Goal: Information Seeking & Learning: Learn about a topic

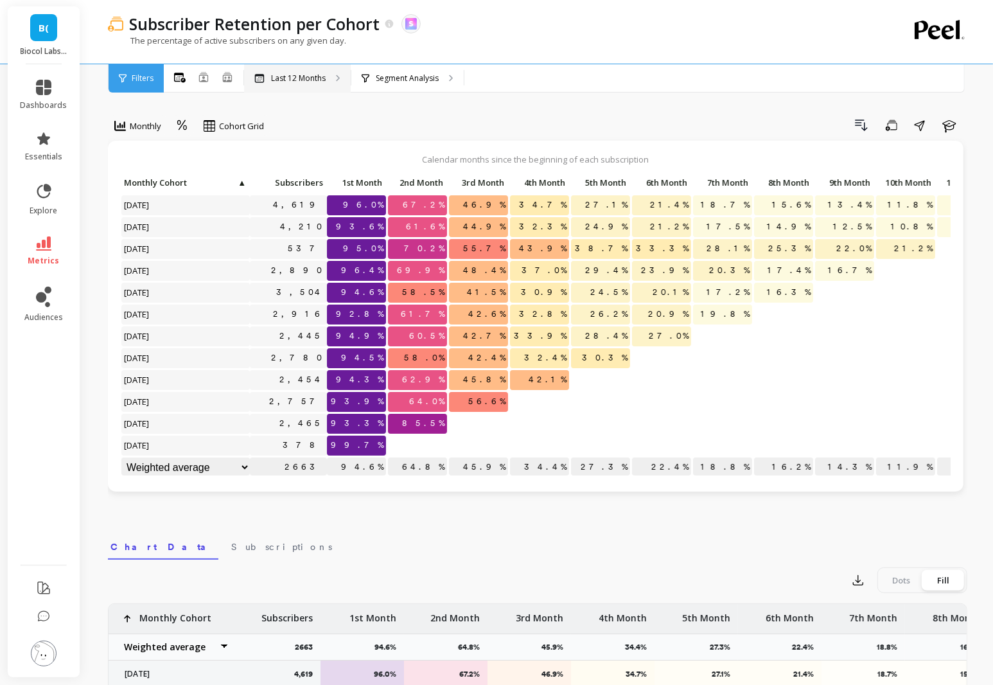
click at [313, 78] on p "Last 12 Months" at bounding box center [298, 78] width 55 height 10
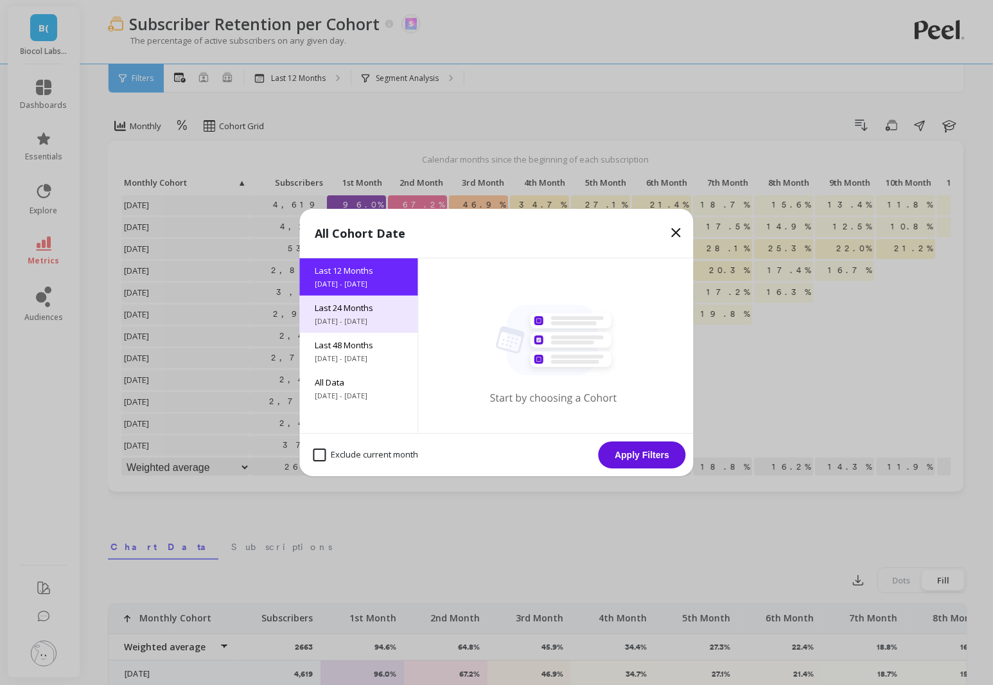
click at [367, 320] on span "[DATE] - [DATE]" at bounding box center [358, 321] width 87 height 10
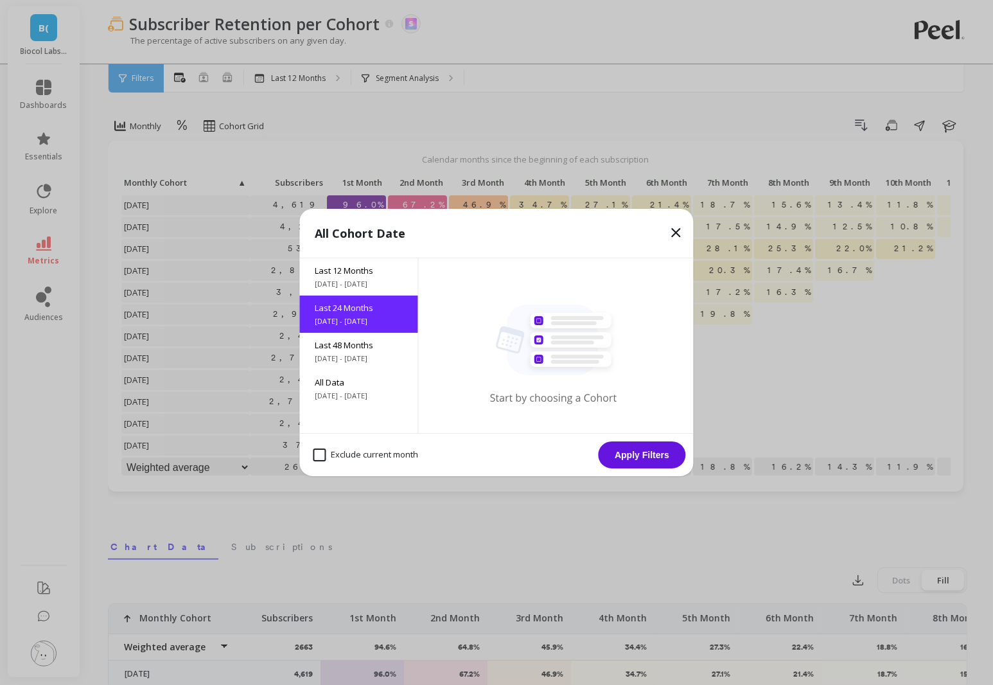
click at [641, 460] on button "Apply Filters" at bounding box center [641, 454] width 87 height 27
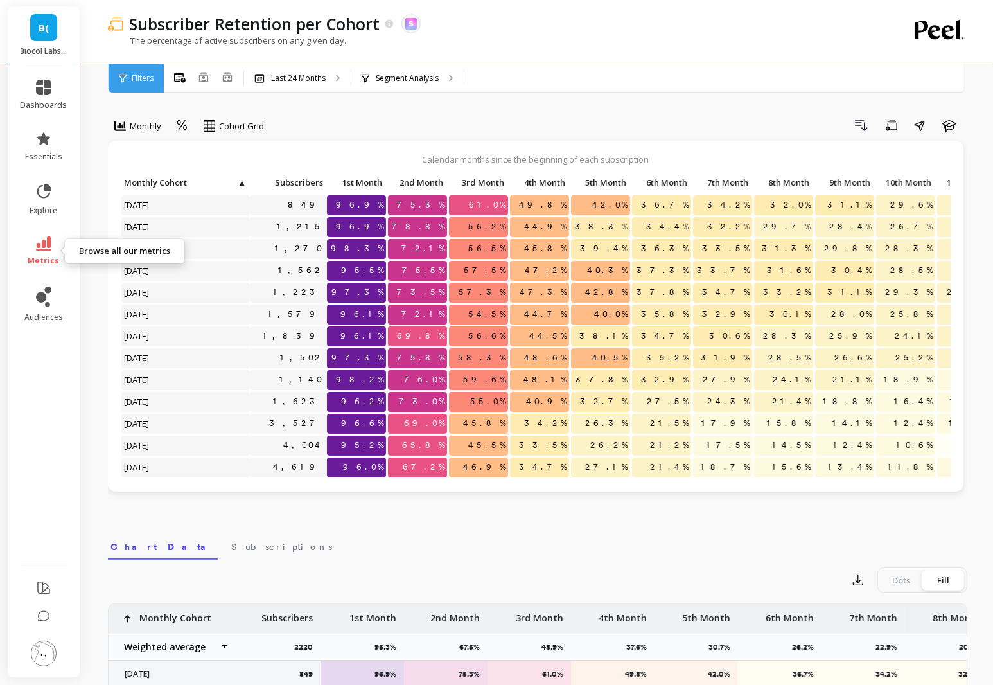
click at [28, 259] on link "metrics" at bounding box center [44, 251] width 47 height 30
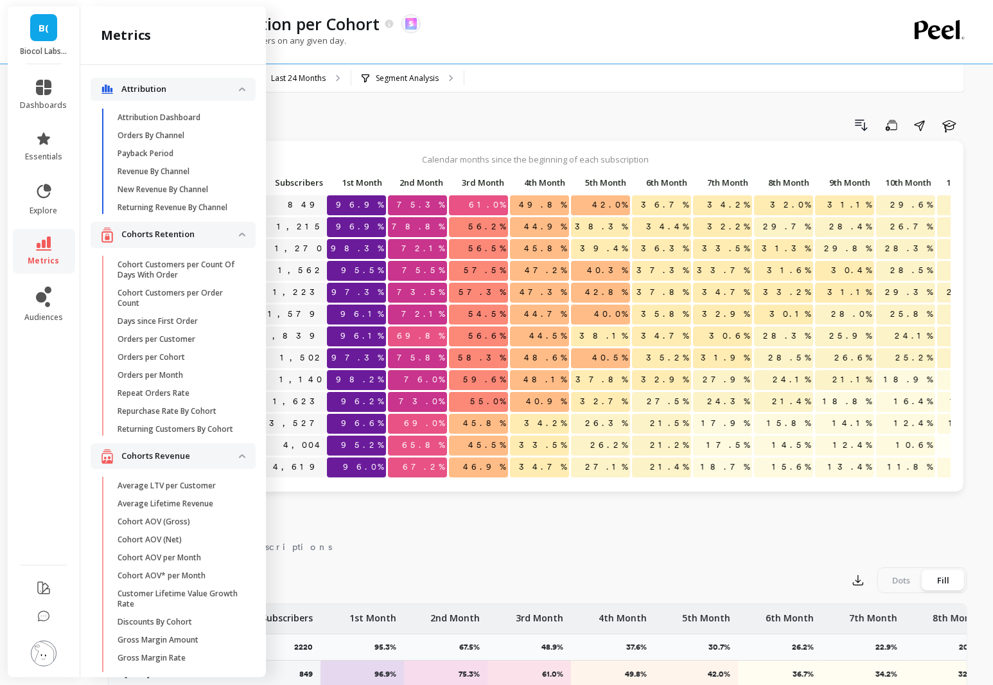
drag, startPoint x: 199, startPoint y: 505, endPoint x: 224, endPoint y: 505, distance: 25.0
click at [199, 505] on p "Average Lifetime Revenue" at bounding box center [166, 503] width 96 height 10
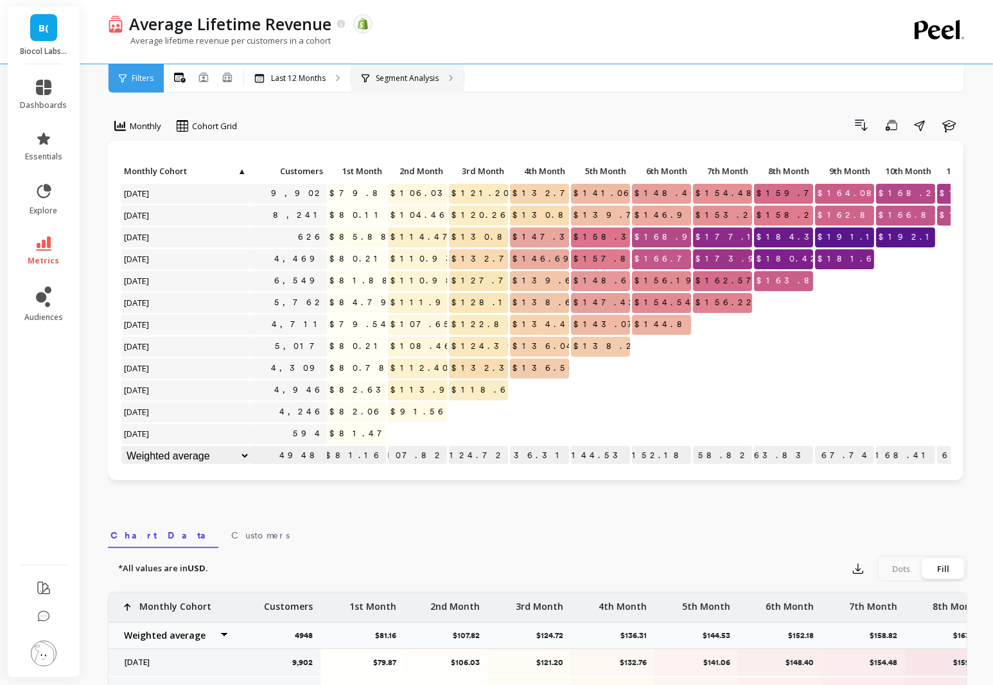
click at [406, 82] on p "Segment Analysis" at bounding box center [407, 78] width 63 height 10
click at [303, 89] on div "Last 12 Months" at bounding box center [297, 78] width 107 height 28
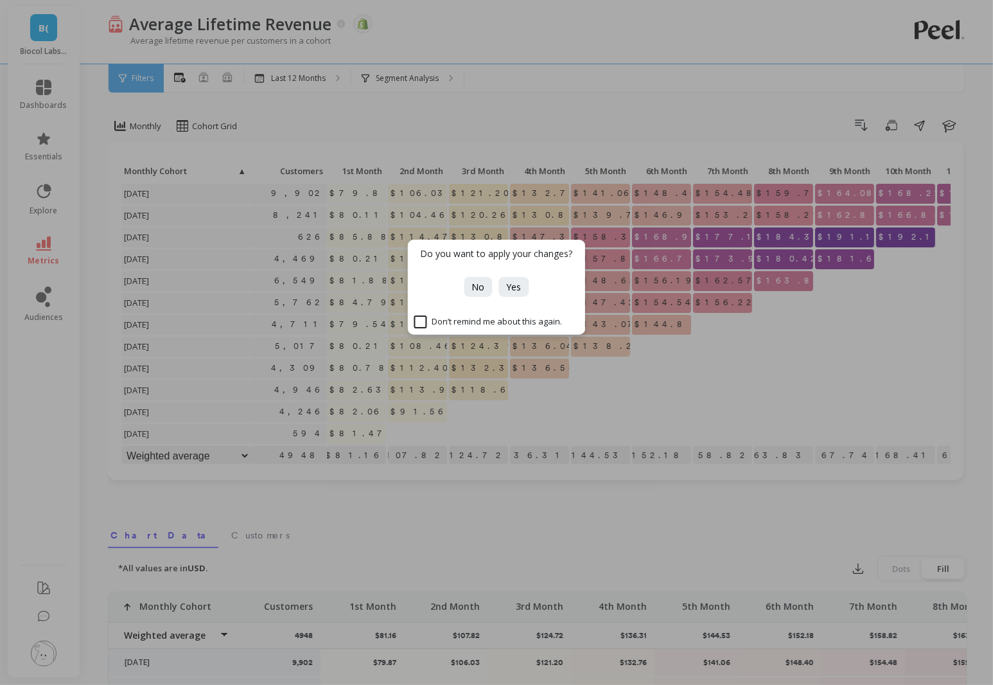
click at [387, 79] on div "Do you want to apply your changes? No Yes Don’t remind me about this again." at bounding box center [496, 342] width 993 height 685
click at [412, 82] on div "Do you want to apply your changes? No Yes Don’t remind me about this again." at bounding box center [496, 342] width 993 height 685
click at [474, 279] on button "No" at bounding box center [478, 287] width 28 height 20
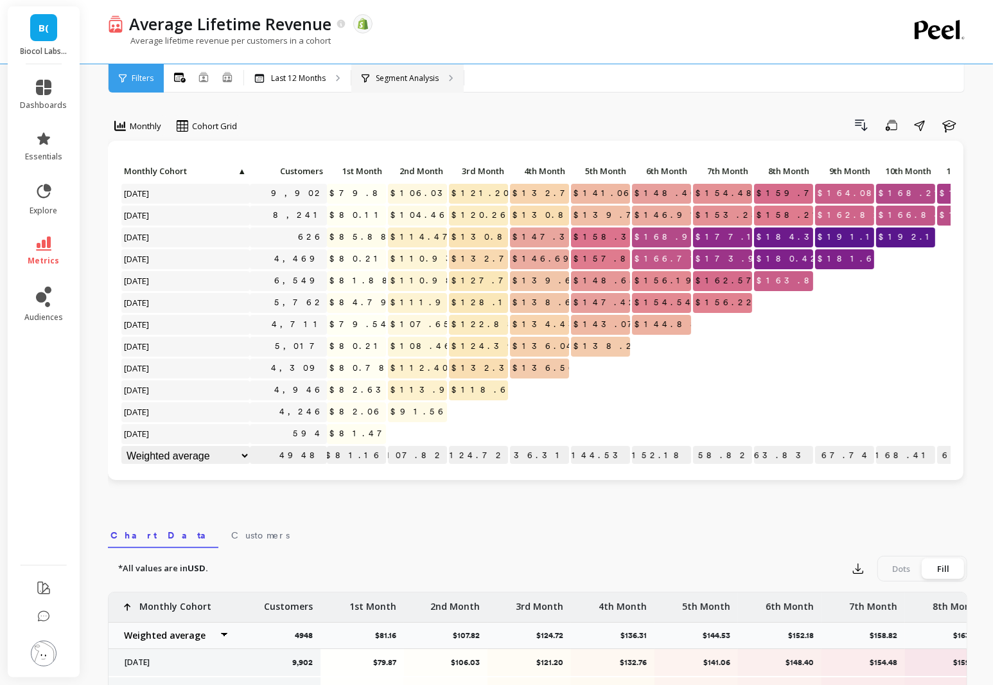
click at [433, 87] on div "Segment Analysis" at bounding box center [407, 78] width 112 height 28
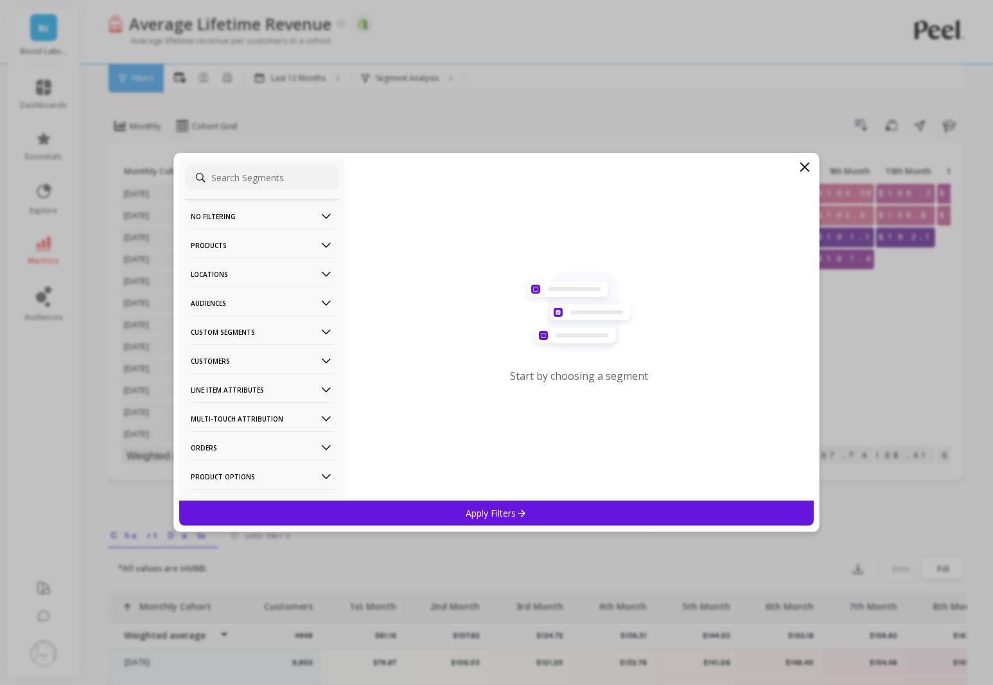
click at [255, 361] on p "Customers" at bounding box center [262, 360] width 143 height 33
click at [241, 446] on div "Subscriptions" at bounding box center [262, 452] width 153 height 21
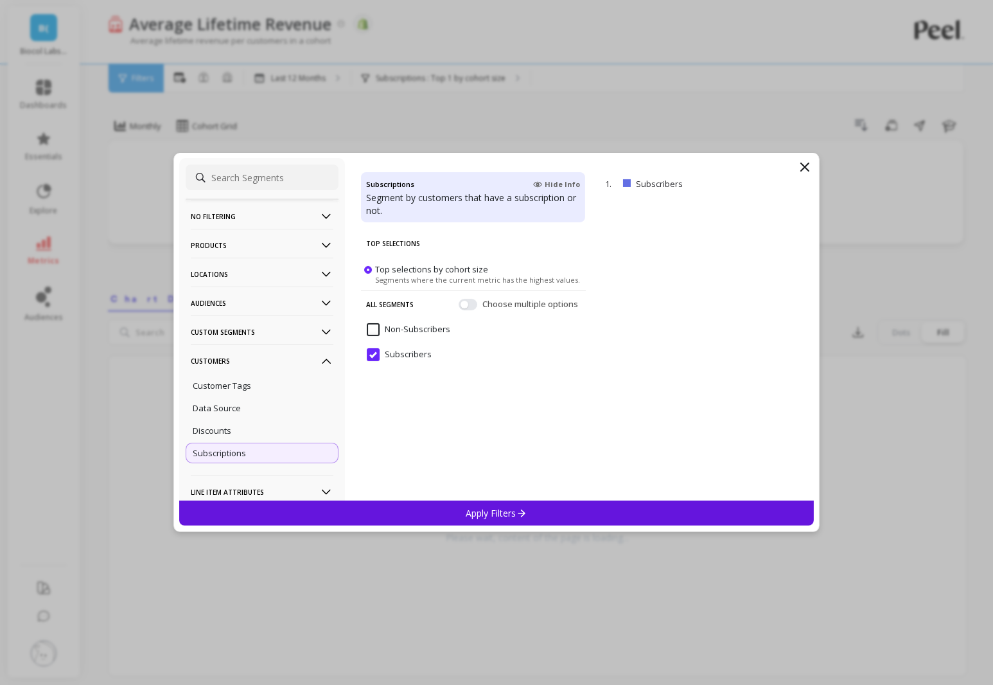
click at [552, 526] on div "No filtering Overall Products Product Collections Product Tags Product Types Pr…" at bounding box center [496, 342] width 646 height 379
click at [548, 507] on div "Apply Filters" at bounding box center [496, 512] width 634 height 25
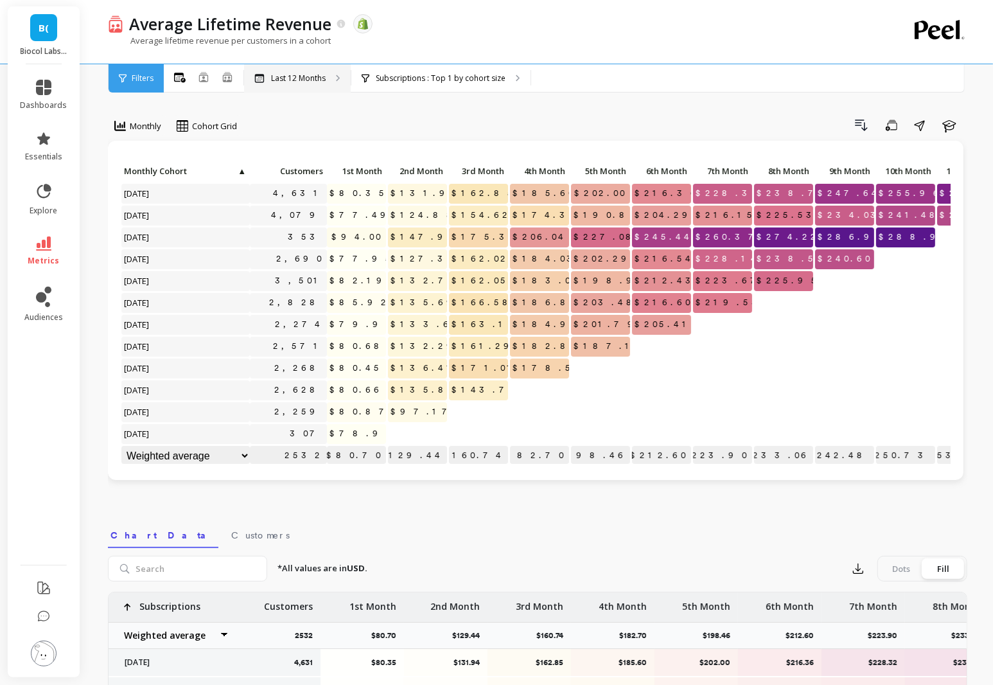
click at [306, 79] on p "Last 12 Months" at bounding box center [298, 78] width 55 height 10
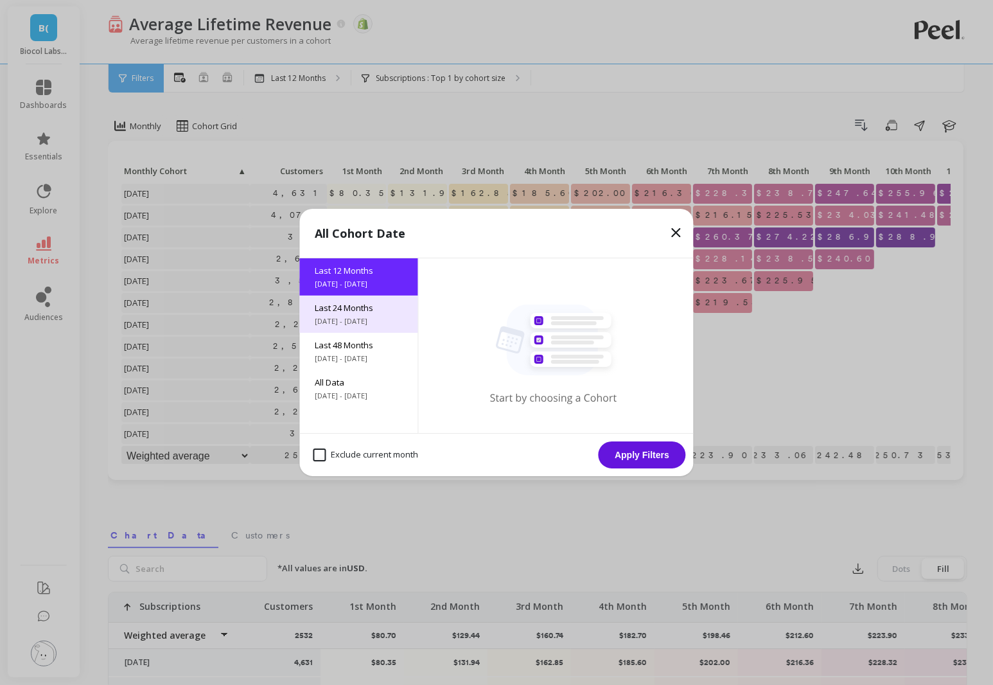
click at [376, 311] on span "Last 24 Months" at bounding box center [358, 308] width 87 height 12
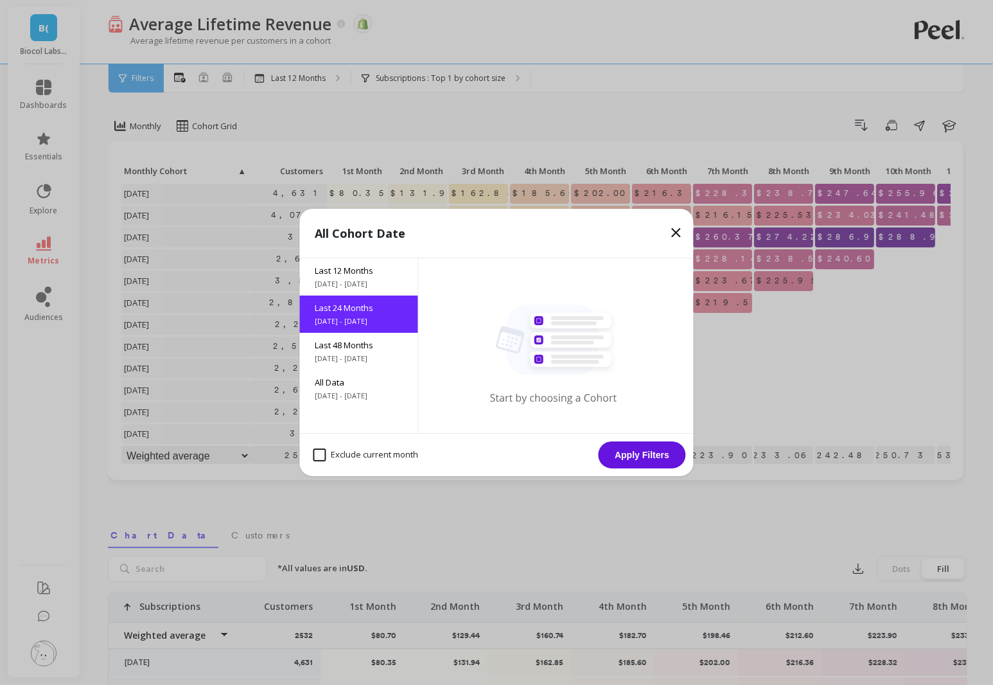
click at [652, 462] on button "Apply Filters" at bounding box center [641, 454] width 87 height 27
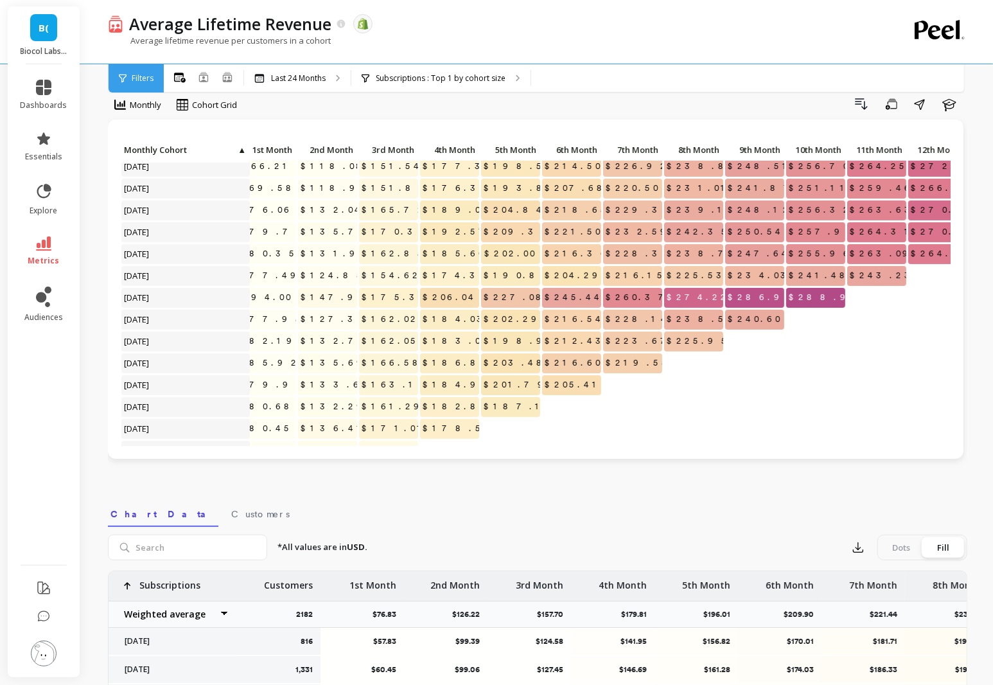
scroll to position [180, 97]
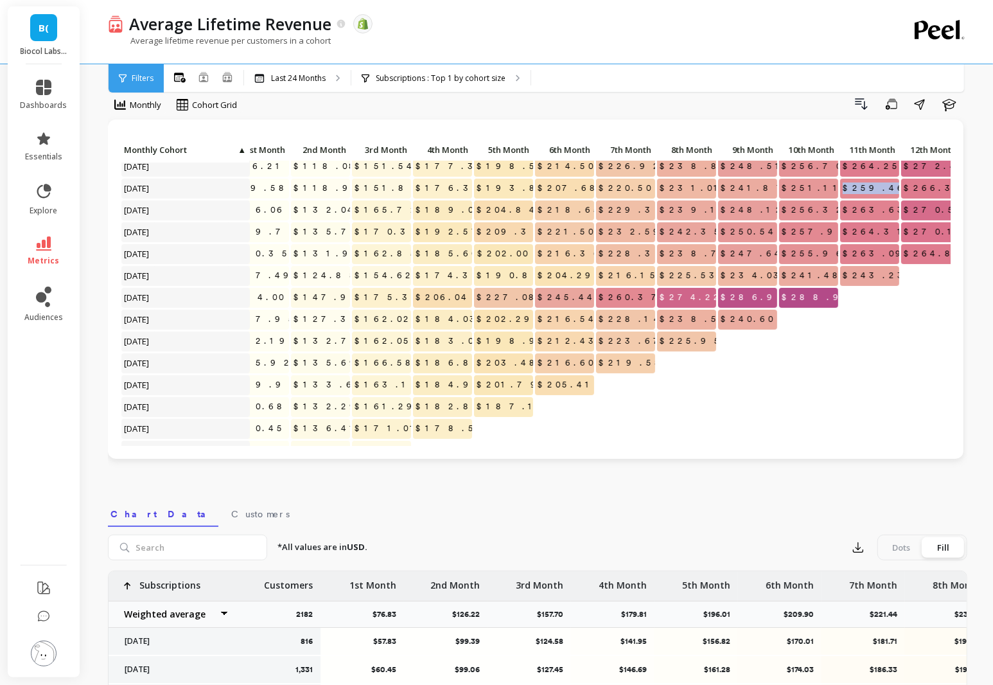
drag, startPoint x: 865, startPoint y: 188, endPoint x: 893, endPoint y: 188, distance: 27.6
click at [893, 188] on span "$259.46" at bounding box center [874, 188] width 69 height 19
click at [899, 190] on div "$259.46" at bounding box center [869, 190] width 61 height 22
drag, startPoint x: 893, startPoint y: 186, endPoint x: 812, endPoint y: 186, distance: 80.9
click at [812, 186] on div "Click to create an audience 1,862 $75.72 $127.17 $158.23 $182.34 $200.28 $216.5…" at bounding box center [700, 244] width 1352 height 568
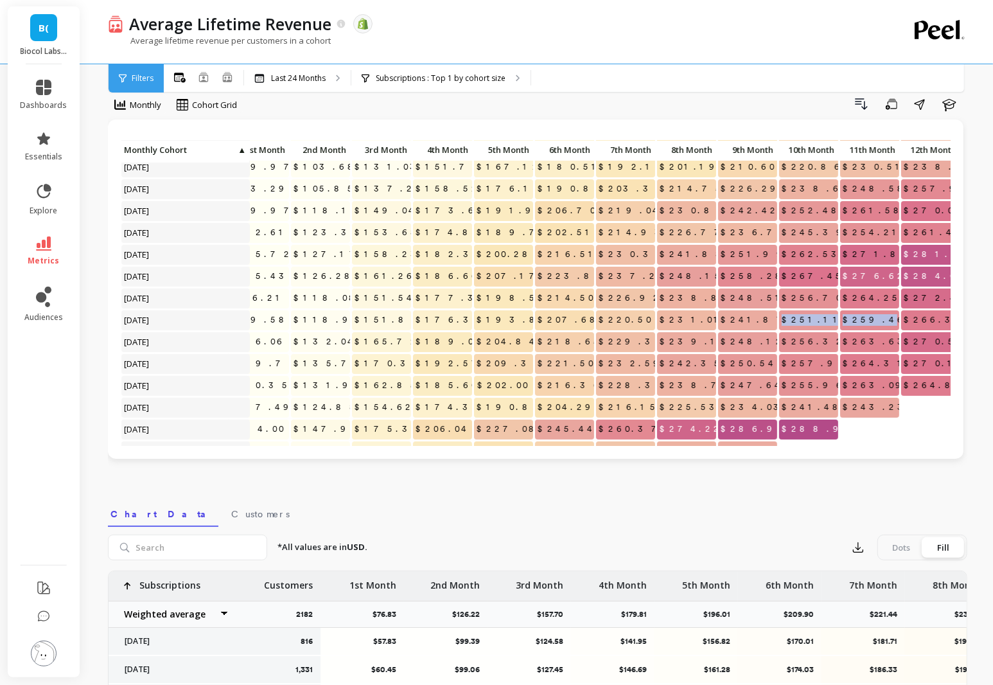
scroll to position [0, 97]
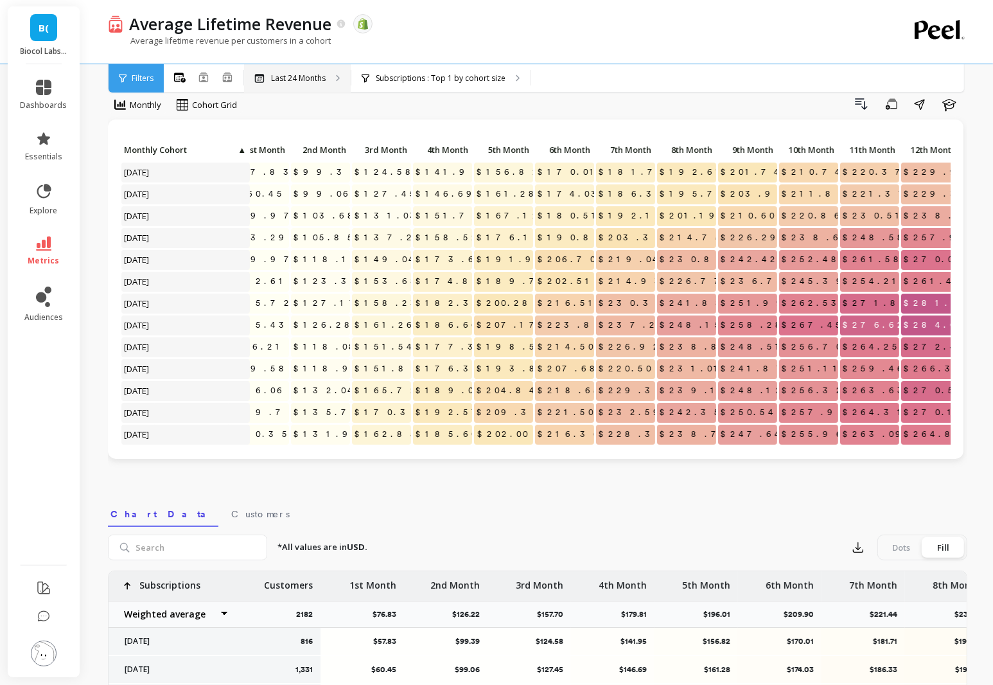
click at [321, 76] on p "Last 24 Months" at bounding box center [298, 78] width 55 height 10
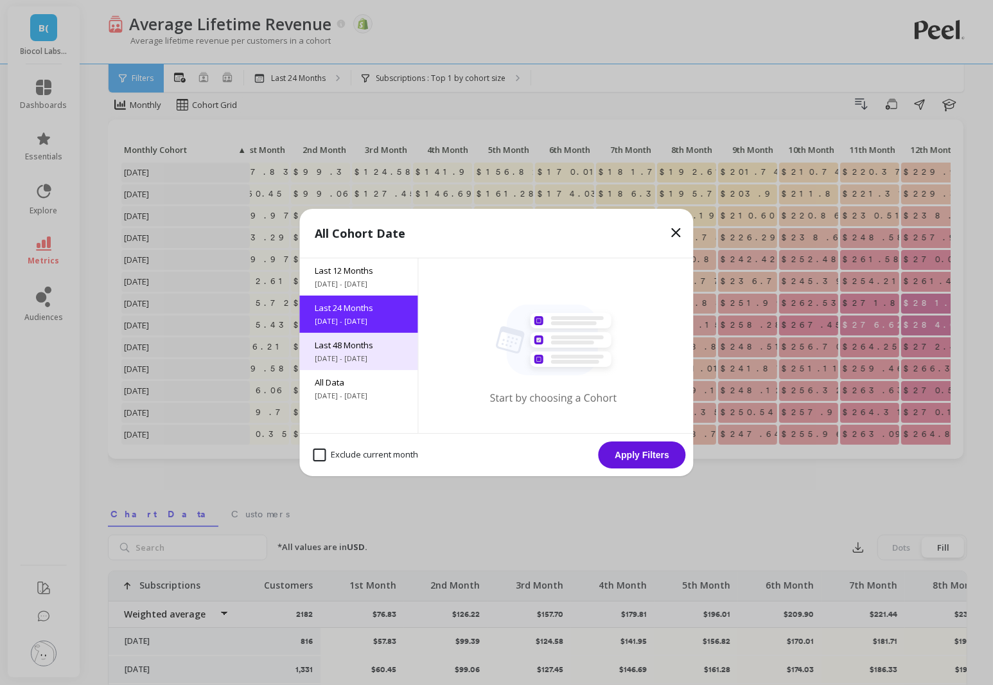
click at [375, 345] on span "Last 48 Months" at bounding box center [358, 345] width 87 height 12
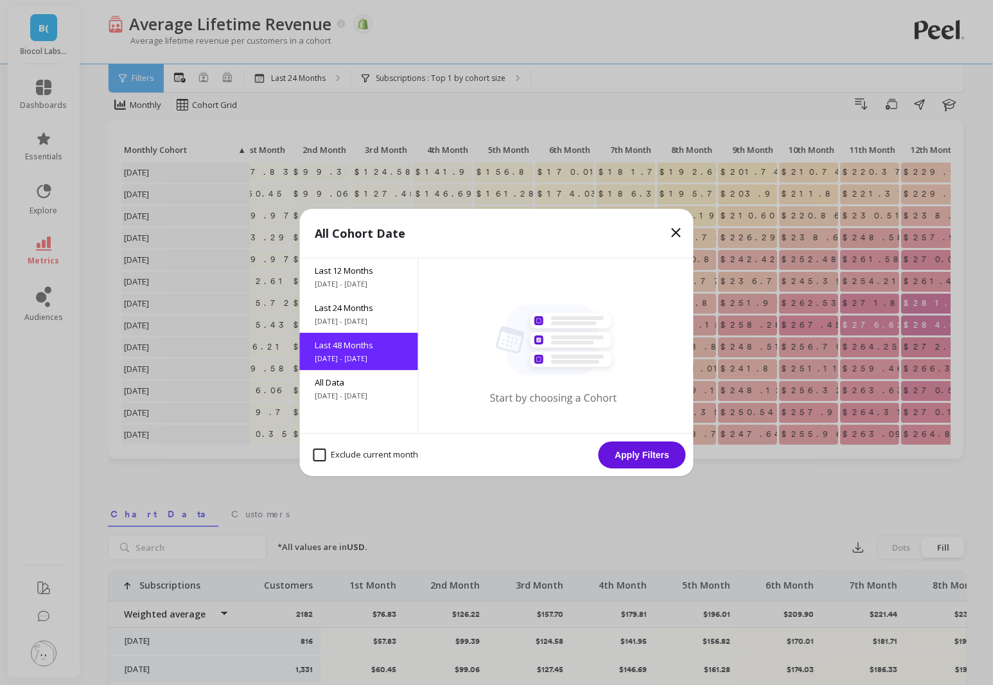
click at [650, 455] on button "Apply Filters" at bounding box center [641, 454] width 87 height 27
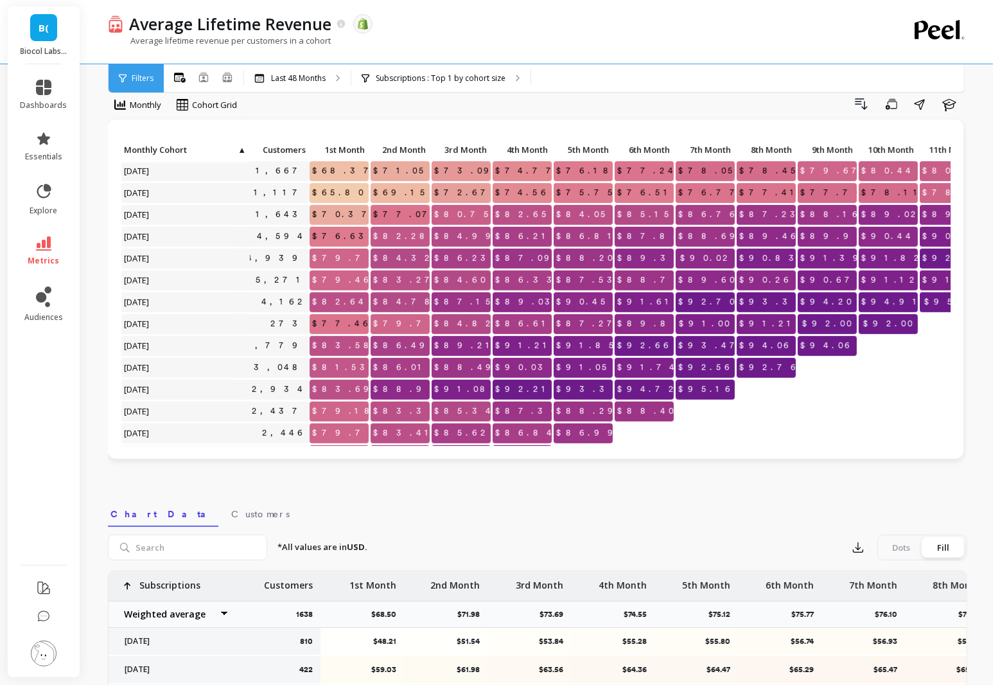
scroll to position [678, 20]
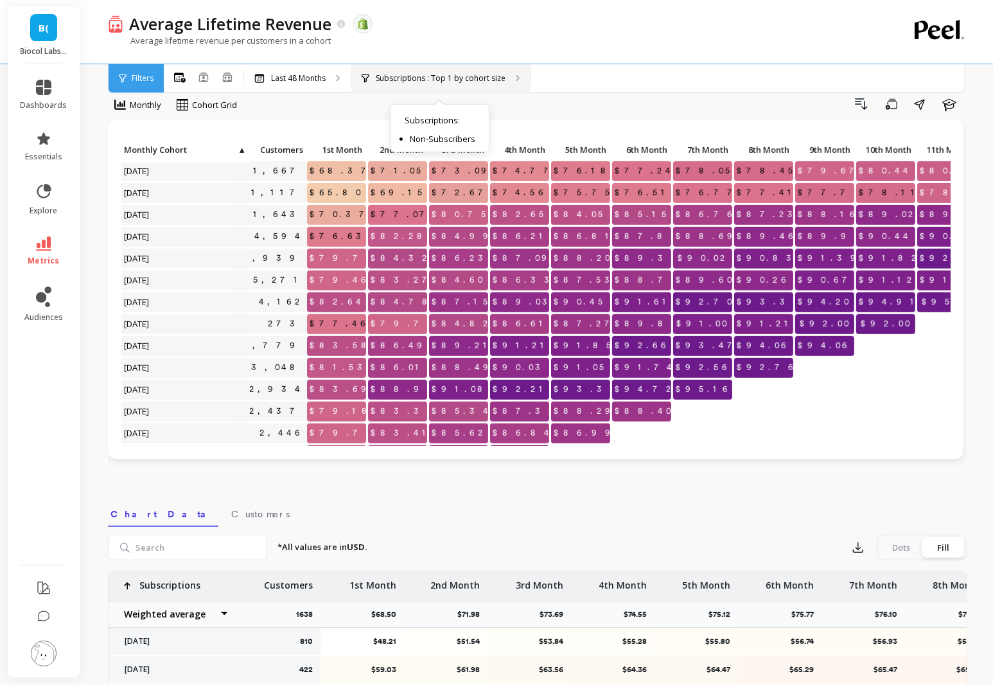
click at [450, 82] on p "Subscriptions : Top 1 by cohort size" at bounding box center [441, 78] width 130 height 10
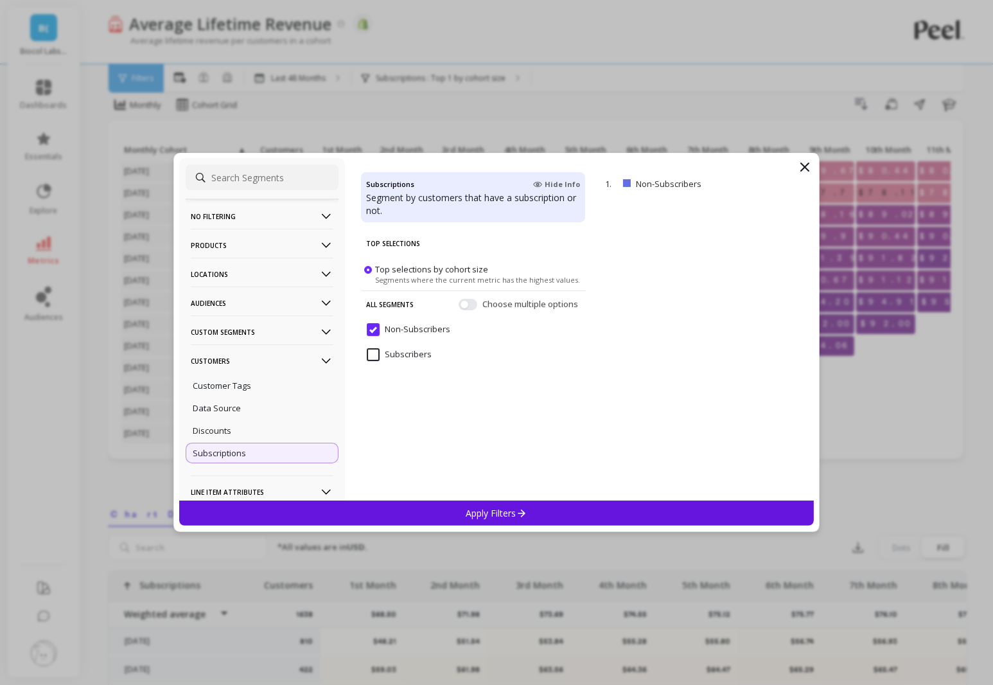
click at [389, 360] on input "Subscribers" at bounding box center [399, 354] width 65 height 13
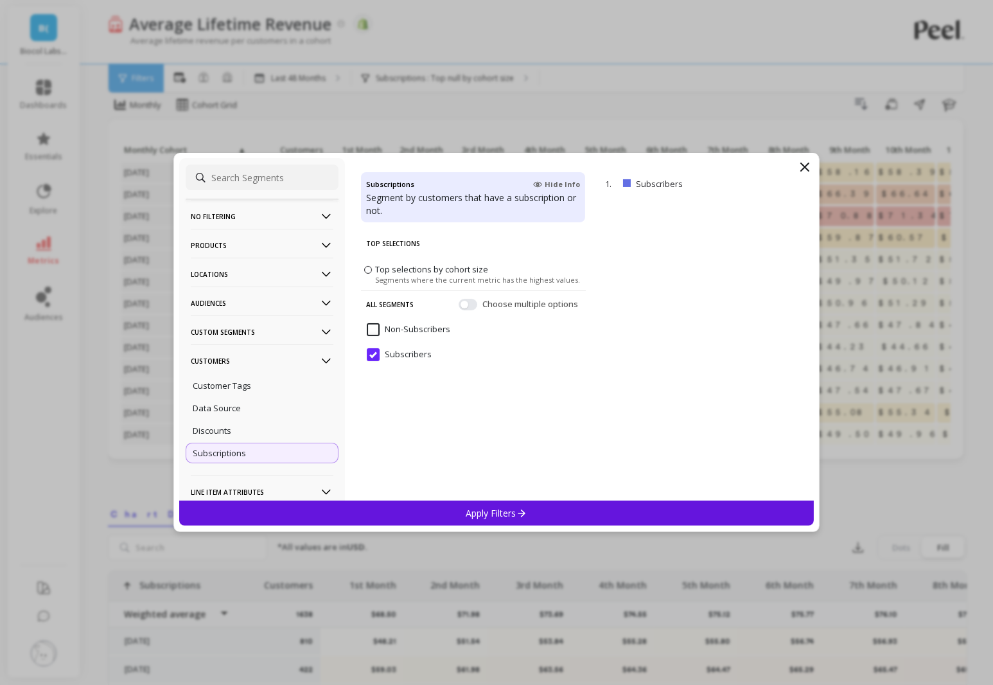
click at [530, 515] on div "Apply Filters" at bounding box center [496, 512] width 634 height 25
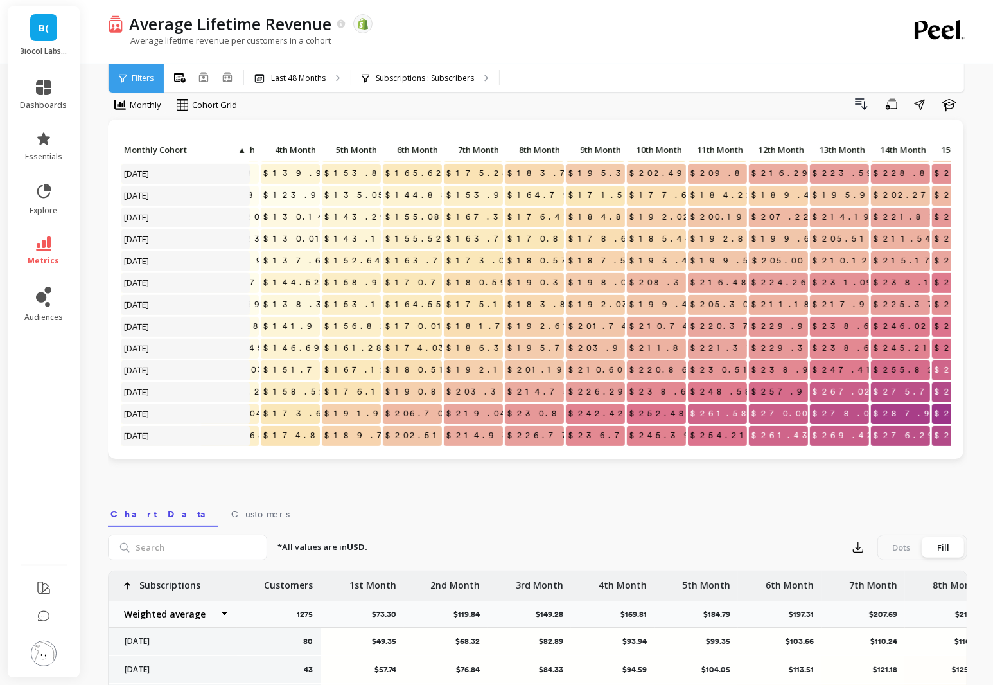
scroll to position [378, 249]
